Goal: Information Seeking & Learning: Learn about a topic

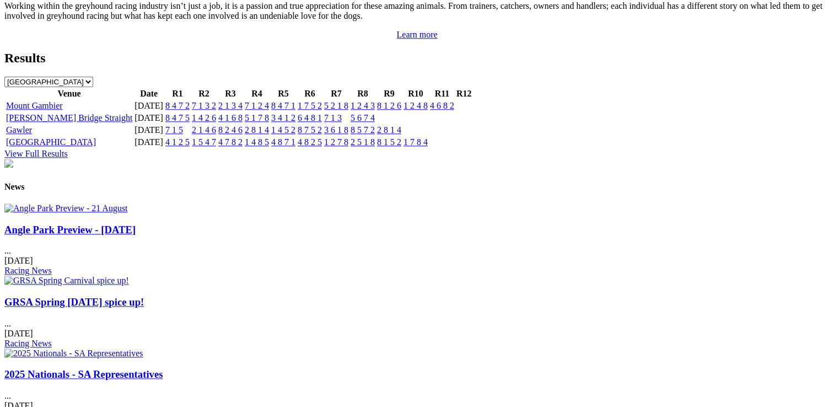
scroll to position [1213, 0]
click at [123, 235] on link "Angle Park Preview - [DATE]" at bounding box center [69, 229] width 131 height 12
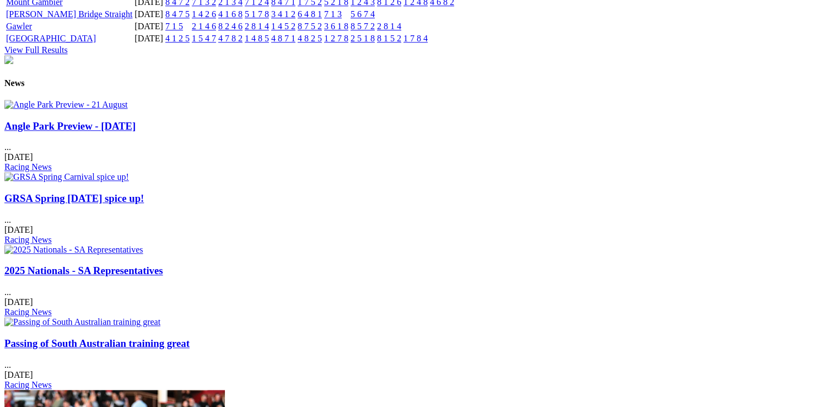
scroll to position [1270, 0]
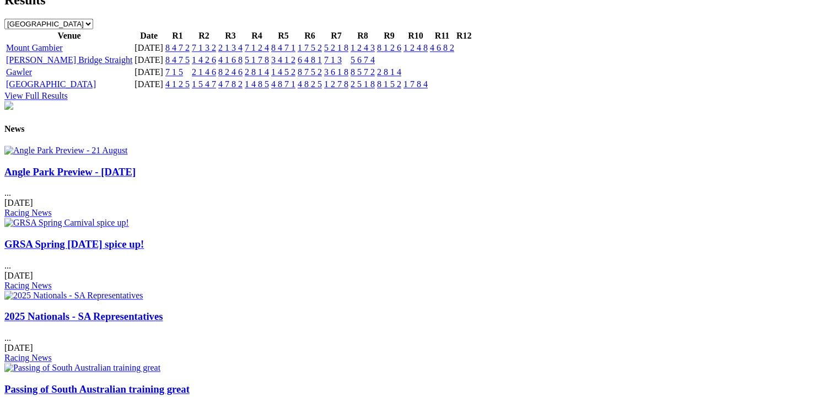
click at [190, 383] on link "Passing of South Australian training great" at bounding box center [96, 389] width 185 height 12
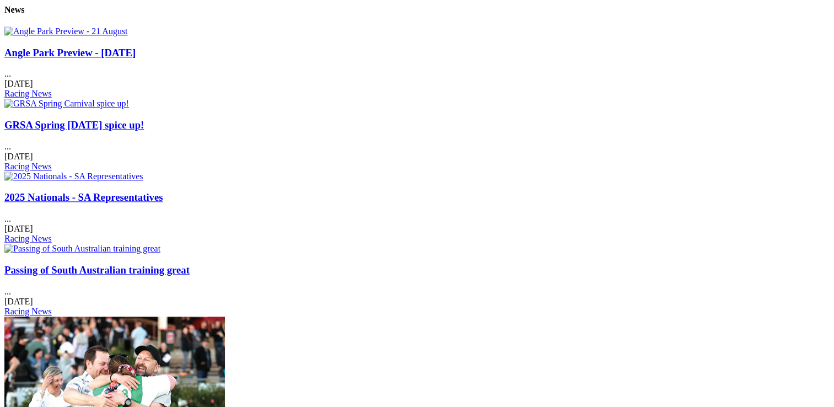
scroll to position [1370, 0]
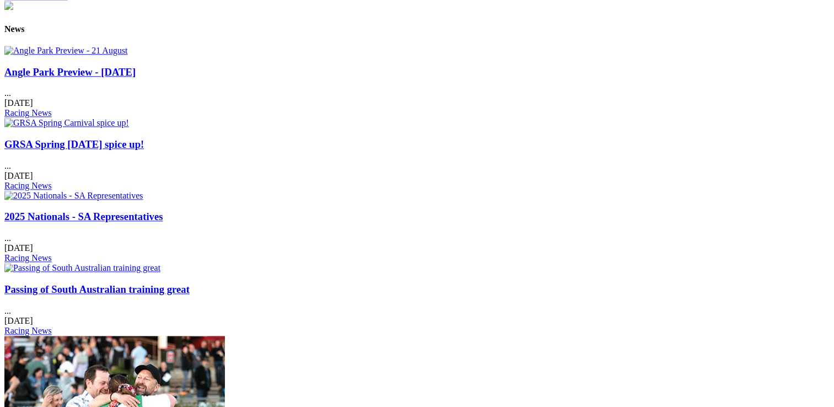
click at [144, 138] on link "GRSA Spring [DATE] spice up!" at bounding box center [73, 144] width 139 height 12
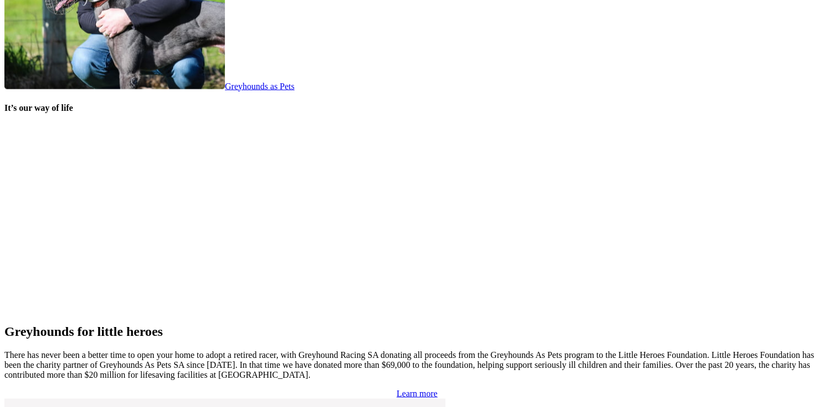
scroll to position [2197, 0]
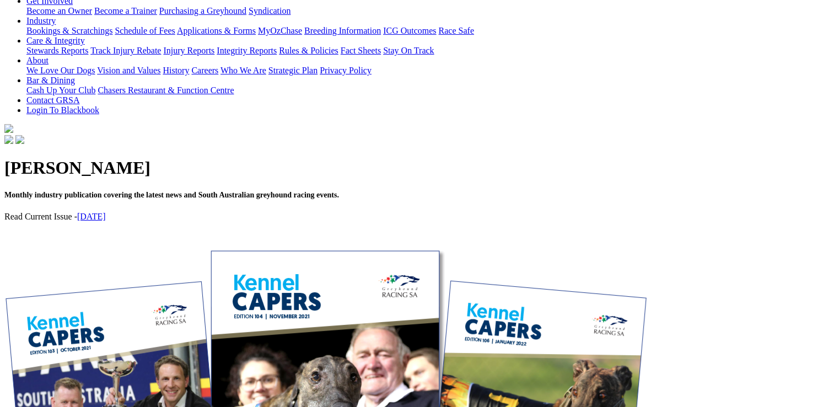
scroll to position [221, 0]
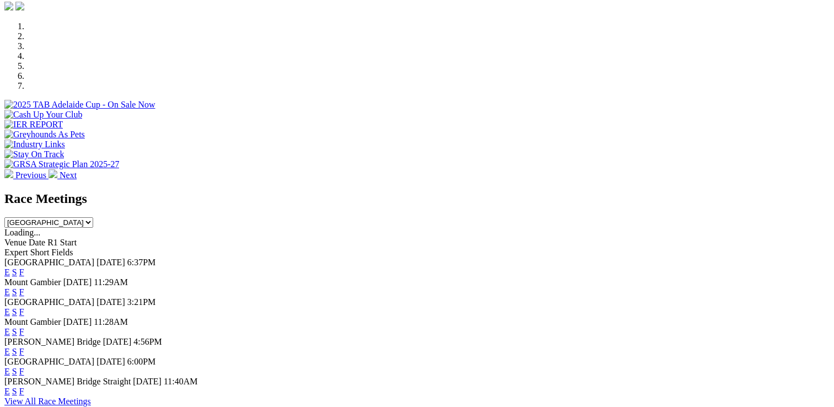
scroll to position [386, 0]
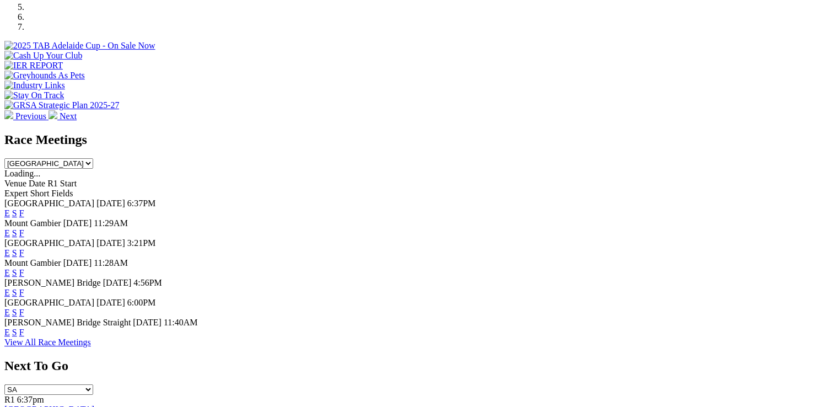
click at [24, 311] on link "F" at bounding box center [21, 312] width 5 height 9
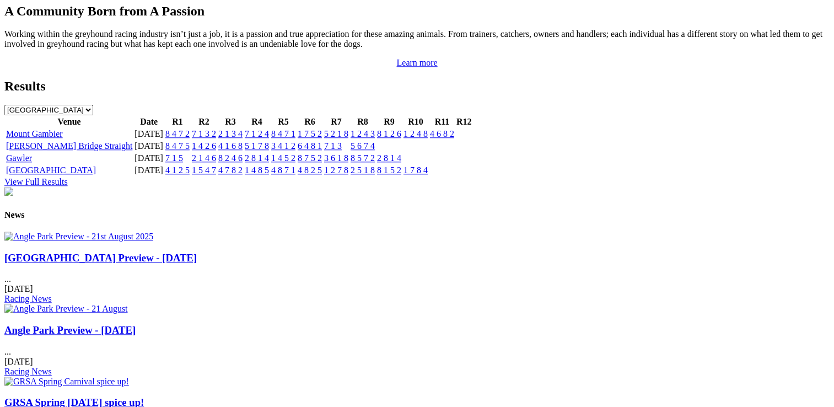
scroll to position [1213, 0]
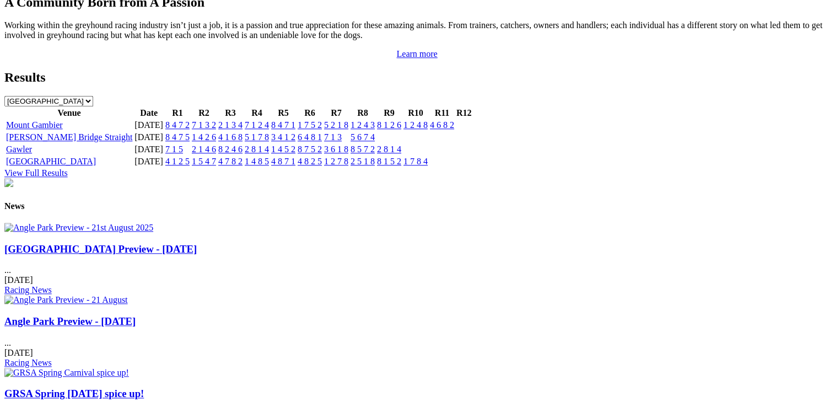
click at [123, 255] on link "[GEOGRAPHIC_DATA] Preview - [DATE]" at bounding box center [100, 249] width 192 height 12
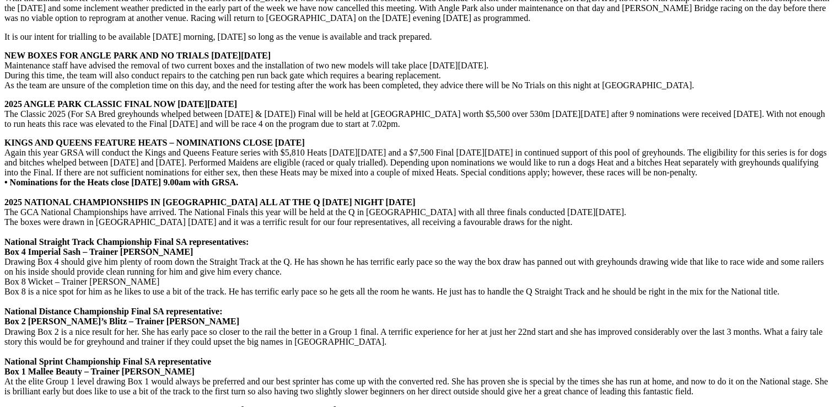
scroll to position [1874, 0]
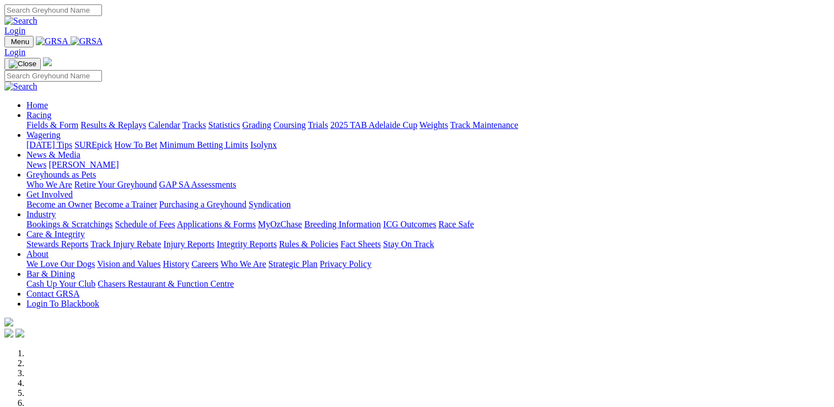
scroll to position [2260, 0]
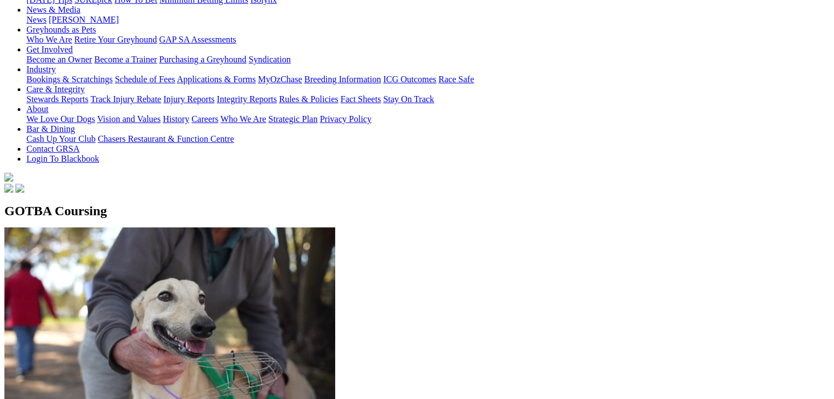
scroll to position [165, 0]
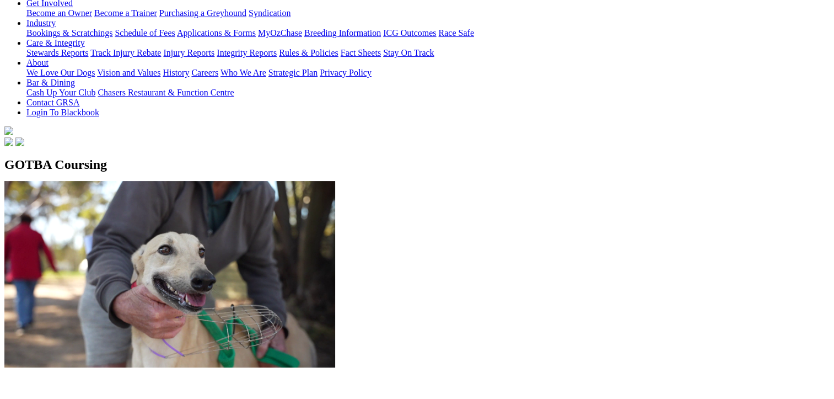
scroll to position [221, 0]
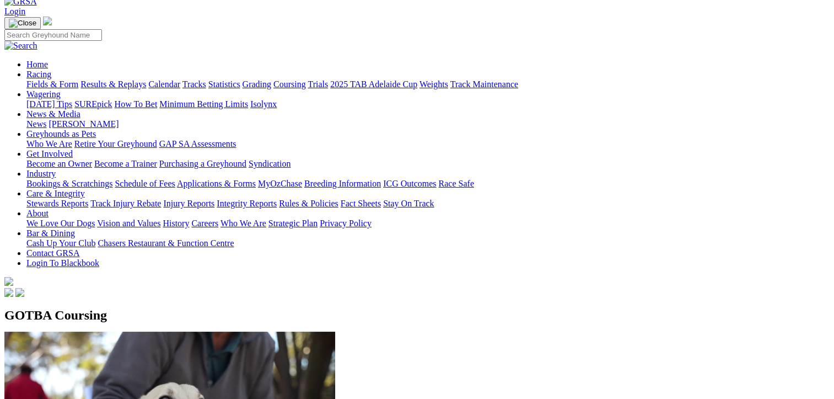
scroll to position [165, 0]
